Goal: Task Accomplishment & Management: Manage account settings

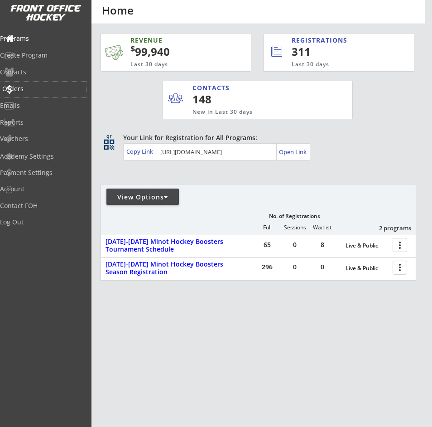
click at [27, 89] on div "Orders" at bounding box center [43, 89] width 82 height 6
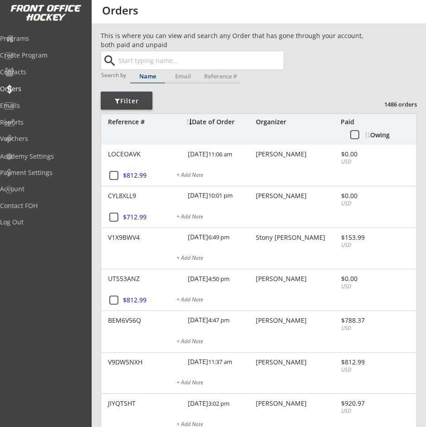
click at [132, 63] on input "text" at bounding box center [199, 60] width 167 height 18
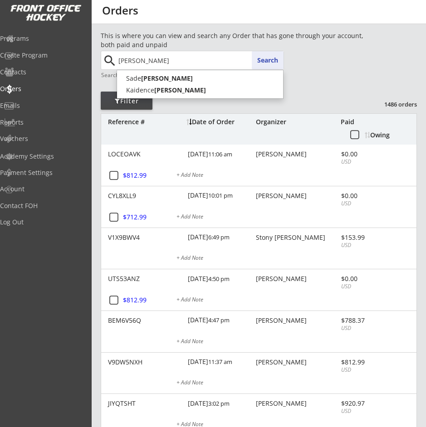
type input "[PERSON_NAME]"
click at [266, 62] on button "Search" at bounding box center [268, 60] width 32 height 18
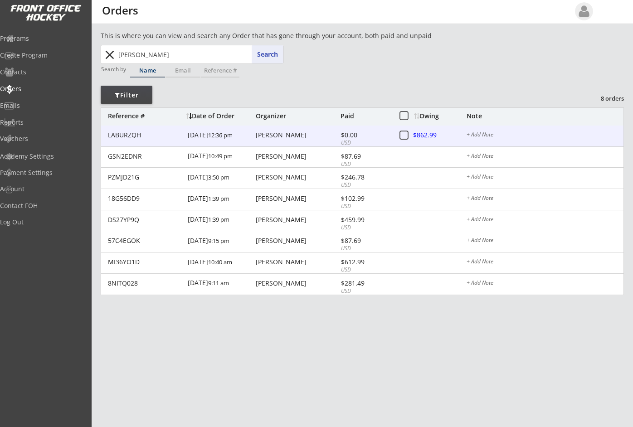
click at [422, 134] on div at bounding box center [433, 135] width 40 height 11
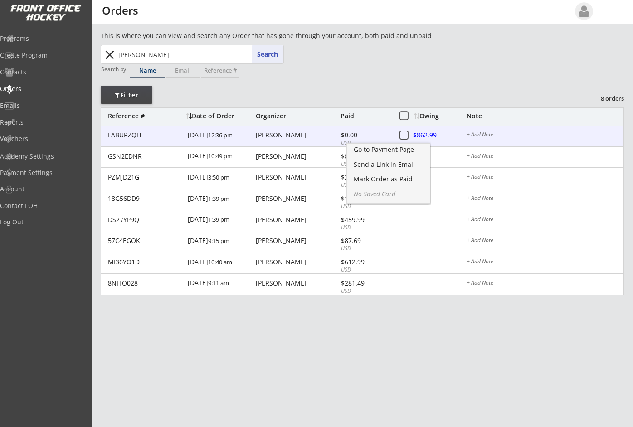
click at [273, 132] on div "[PERSON_NAME]" at bounding box center [297, 135] width 82 height 6
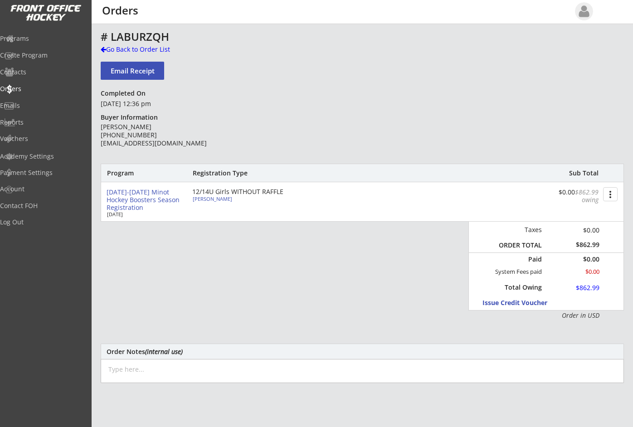
click at [425, 191] on button "more_vert" at bounding box center [610, 194] width 15 height 14
click at [425, 208] on div "Change Owing" at bounding box center [575, 211] width 65 height 6
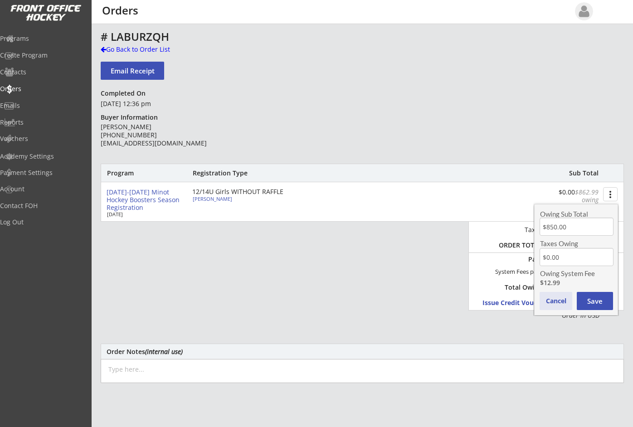
click at [425, 300] on button "Cancel" at bounding box center [555, 301] width 33 height 18
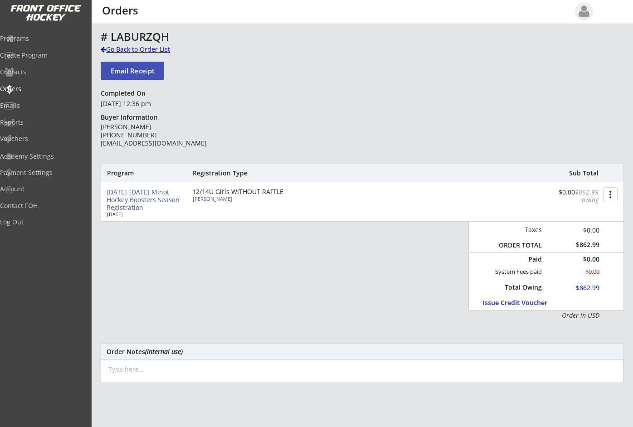
click at [101, 50] on div at bounding box center [103, 49] width 5 height 6
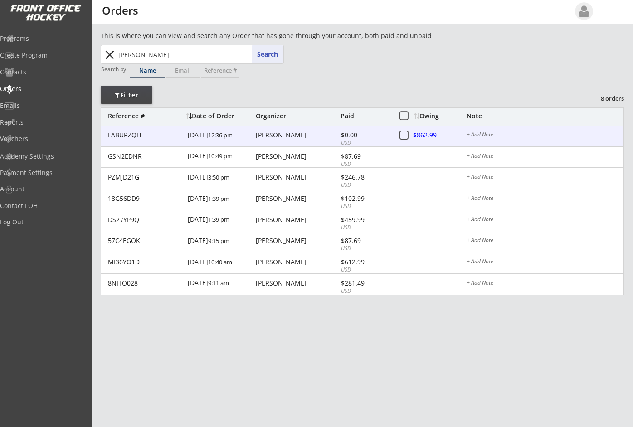
click at [421, 133] on div at bounding box center [433, 135] width 40 height 11
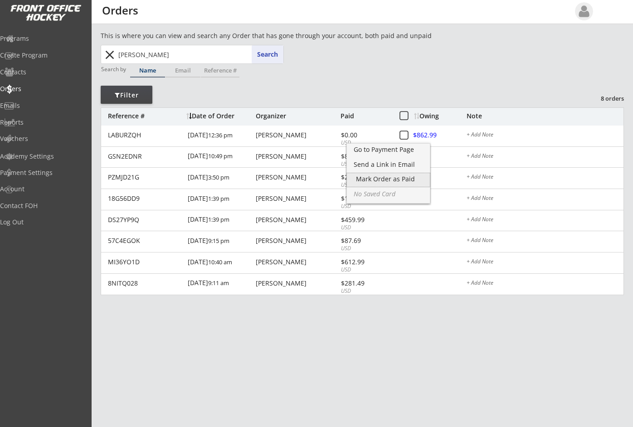
click at [394, 179] on div "Mark Order as Paid" at bounding box center [388, 179] width 65 height 6
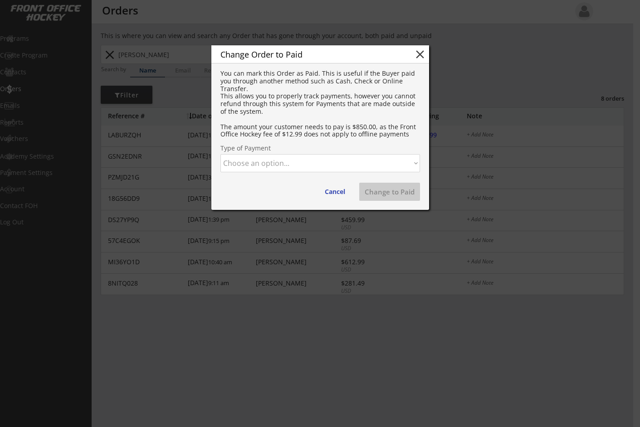
click at [325, 163] on select "Choose an option... Cash Check Credit Card Online Transfer Paypal Venmo Other" at bounding box center [319, 163] width 199 height 18
click at [220, 154] on select "Choose an option... Cash Check Credit Card Online Transfer Paypal Venmo Other" at bounding box center [319, 163] width 199 height 18
click at [393, 194] on button "Change to Paid" at bounding box center [389, 192] width 61 height 18
select select ""PLACEHOLDER_1427118222253""
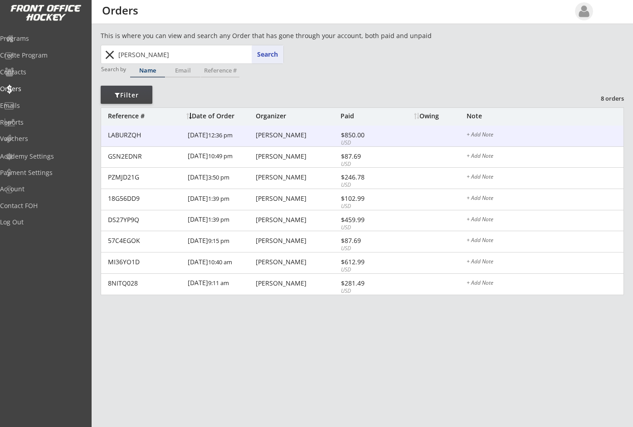
click at [346, 132] on div "$850.00" at bounding box center [365, 135] width 49 height 6
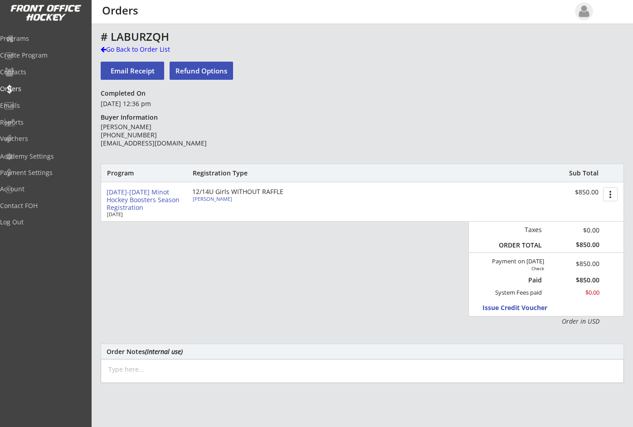
click at [425, 85] on div "# LABURZQH Go Back to Order List Email Receipt Refund Options Completed On [DAT…" at bounding box center [362, 296] width 523 height 530
